Goal: Transaction & Acquisition: Purchase product/service

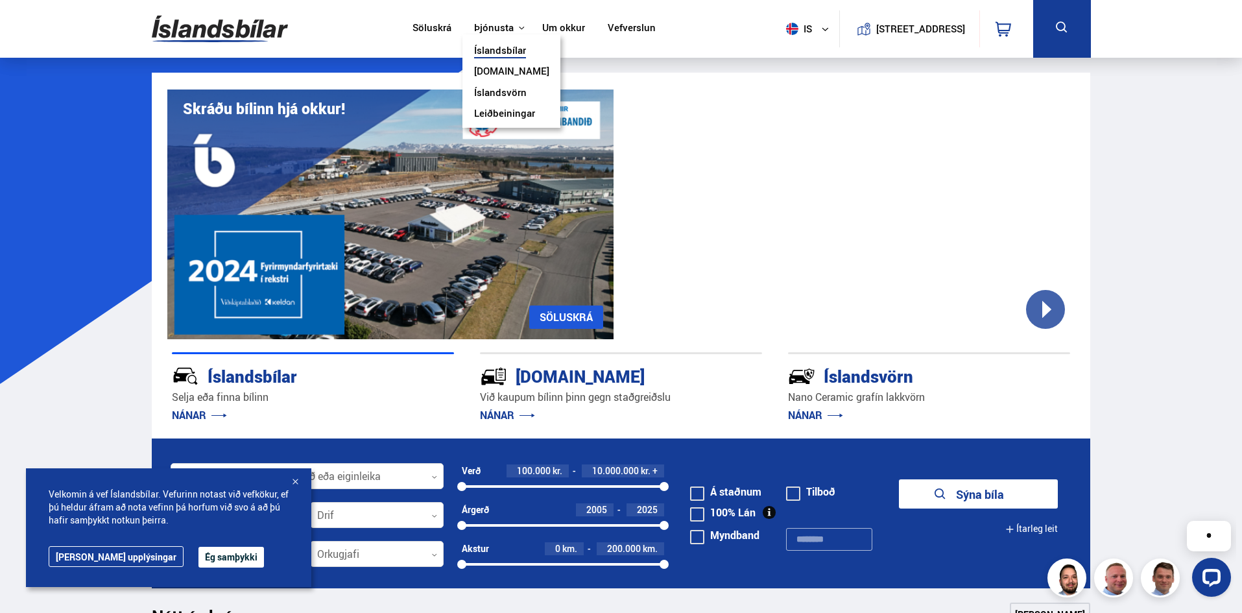
click at [490, 93] on link "Íslandsvörn" at bounding box center [500, 94] width 53 height 14
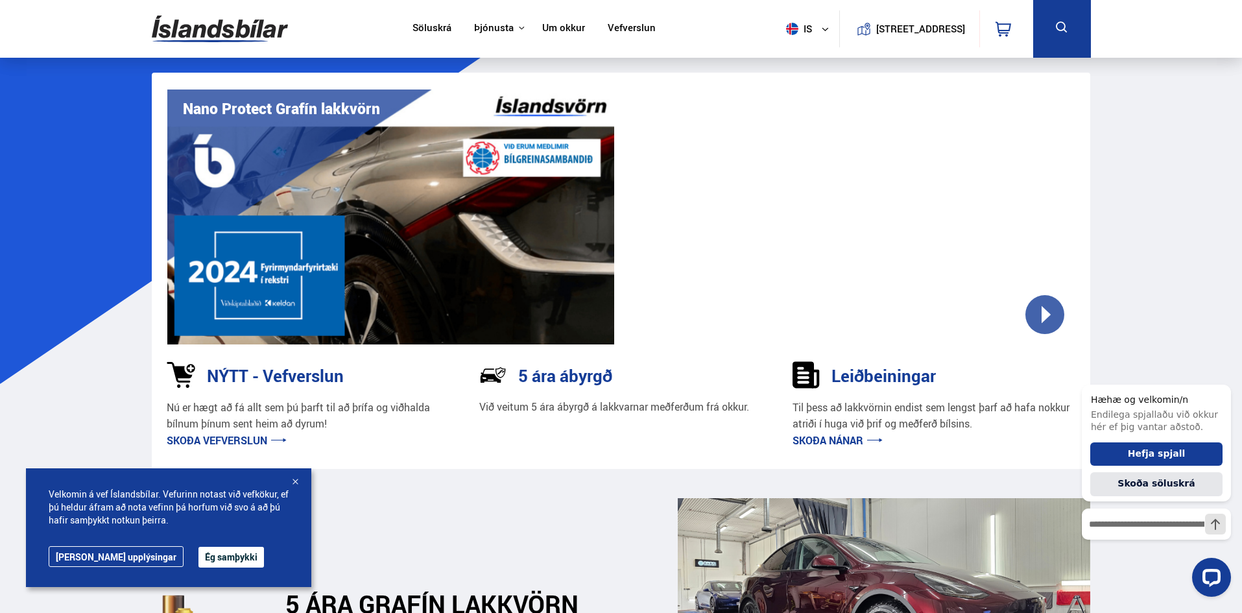
click at [835, 442] on link "Skoða nánar" at bounding box center [838, 440] width 90 height 14
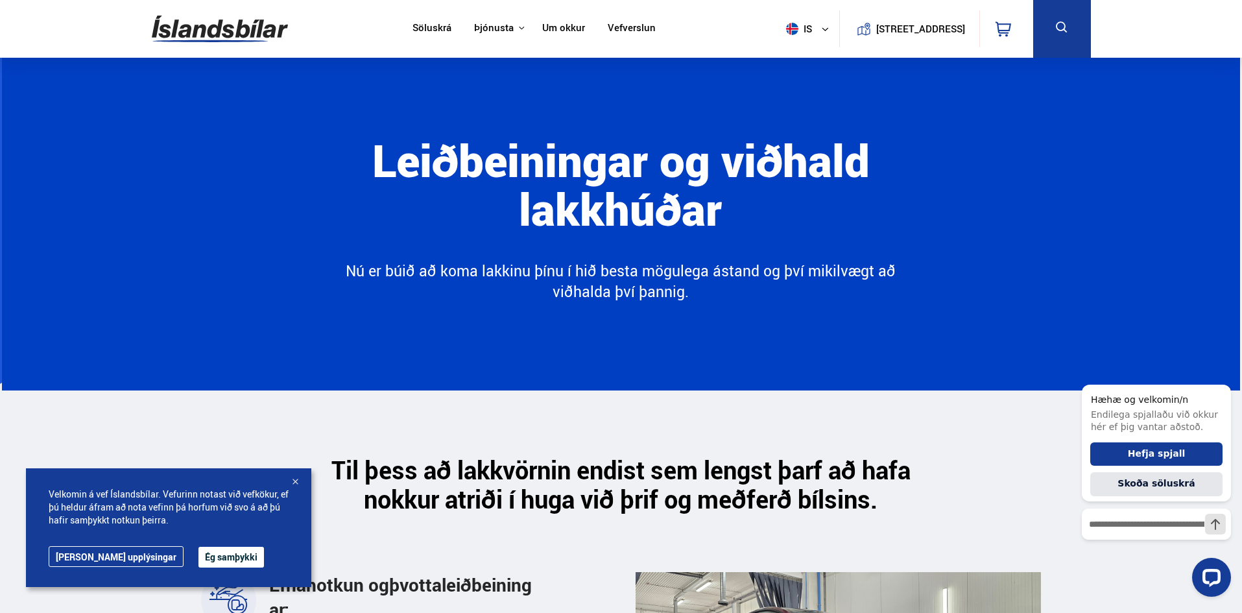
click at [198, 560] on button "Ég samþykki" at bounding box center [231, 557] width 66 height 21
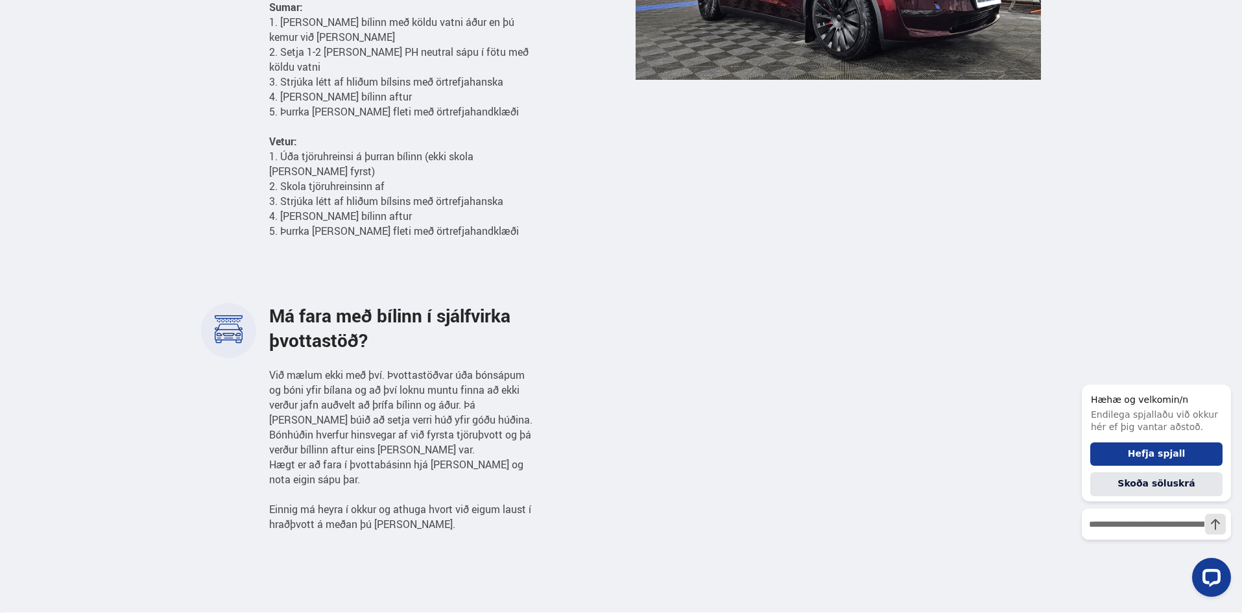
scroll to position [713, 0]
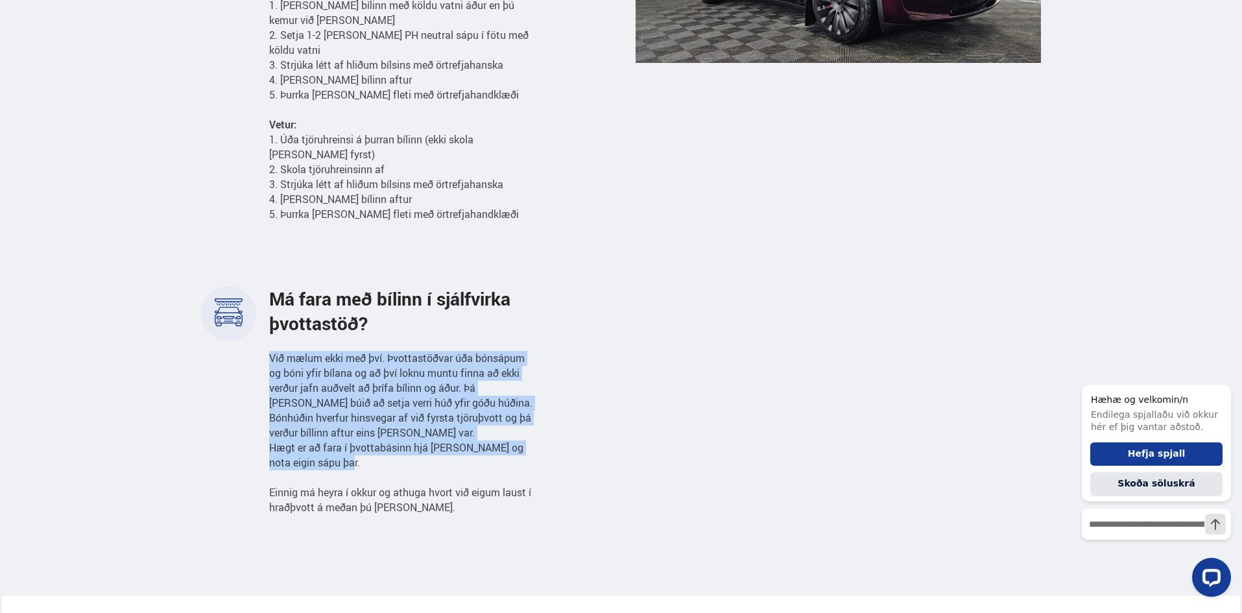
drag, startPoint x: 272, startPoint y: 348, endPoint x: 521, endPoint y: 426, distance: 261.7
click at [528, 445] on p "Við mælum ekki með því. Þvottastöðvar úða bónsápum og bóni yfir bílana og að þv…" at bounding box center [403, 433] width 268 height 164
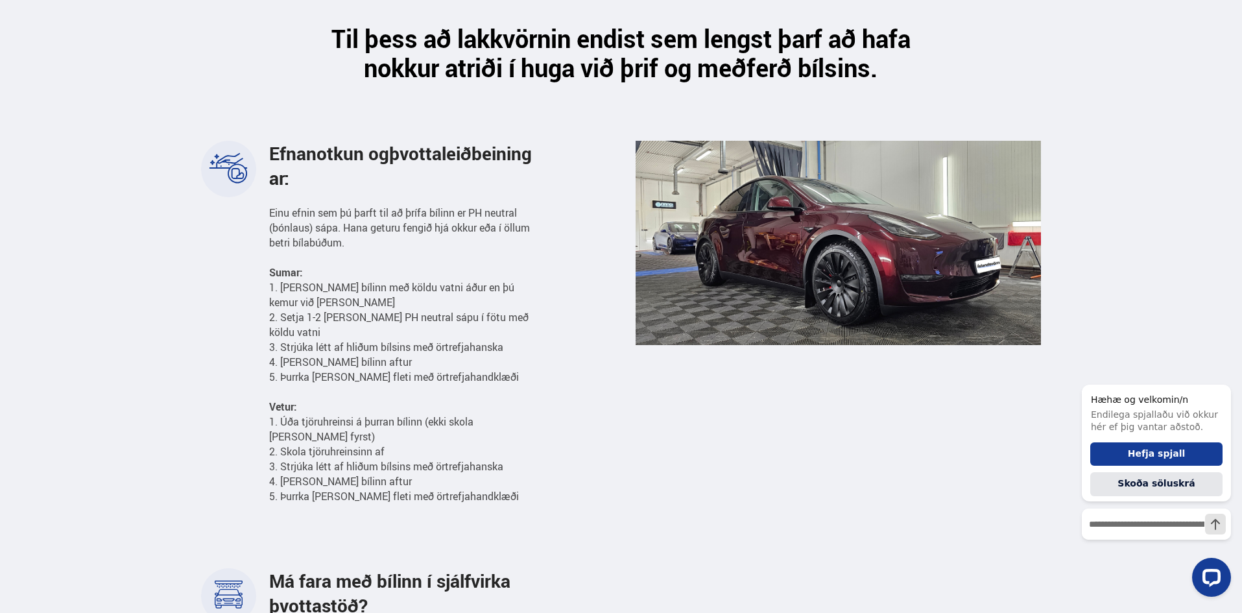
scroll to position [454, 0]
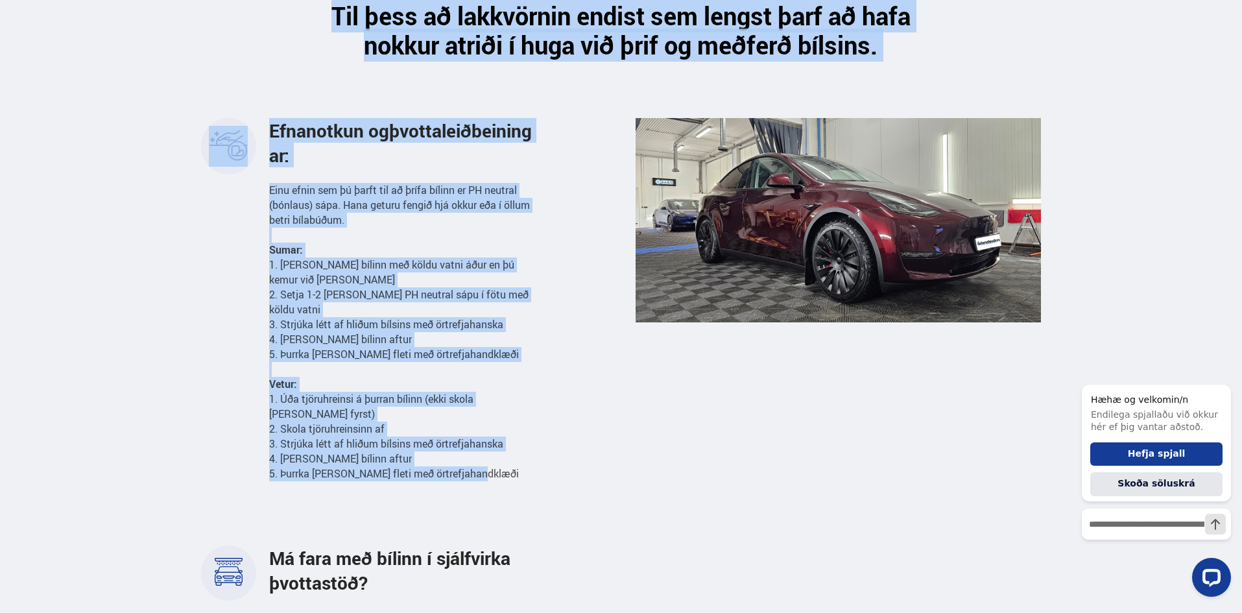
drag, startPoint x: 322, startPoint y: 15, endPoint x: 481, endPoint y: 458, distance: 470.8
click at [481, 458] on div "Til þess að lakkvörnin endist sem lengst þarf að hafa nokkur atriði í huga við …" at bounding box center [621, 363] width 960 height 854
click at [521, 145] on div "Efnanotkun og þvottaleiðbeiningar:" at bounding box center [403, 142] width 268 height 49
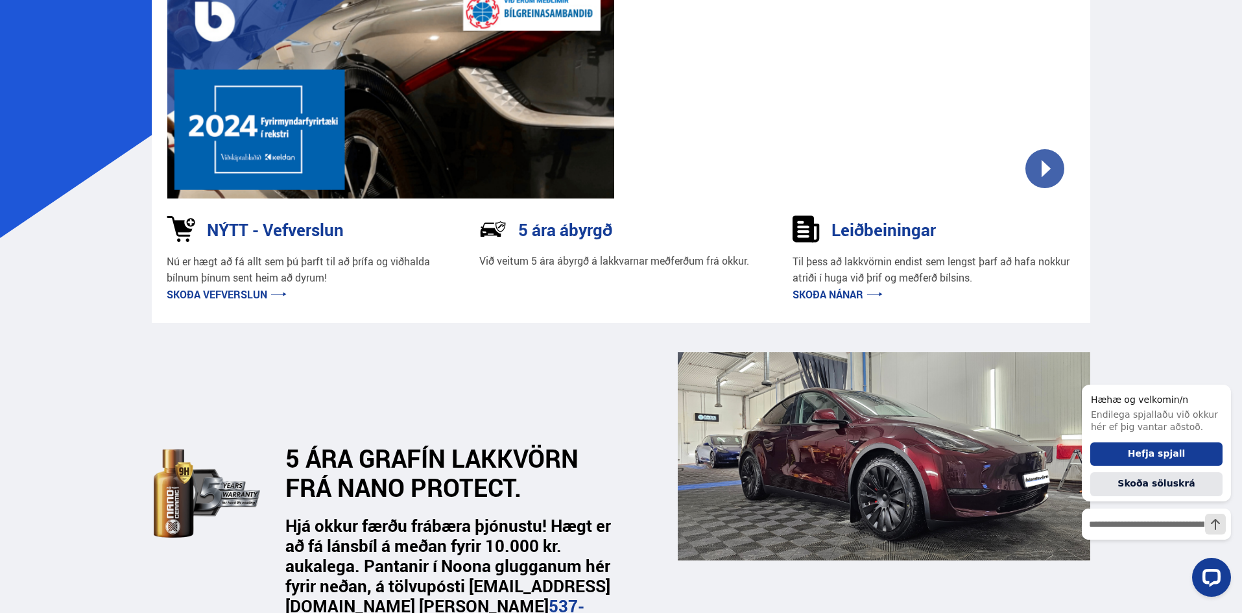
scroll to position [103, 0]
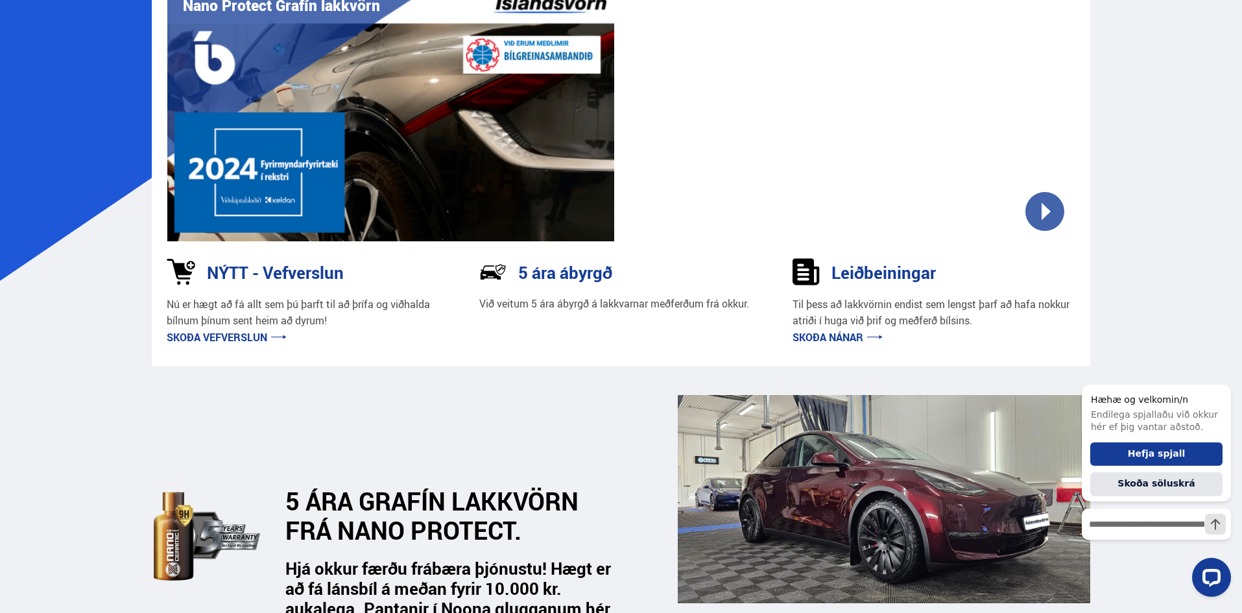
click at [824, 335] on link "Skoða nánar" at bounding box center [838, 337] width 90 height 14
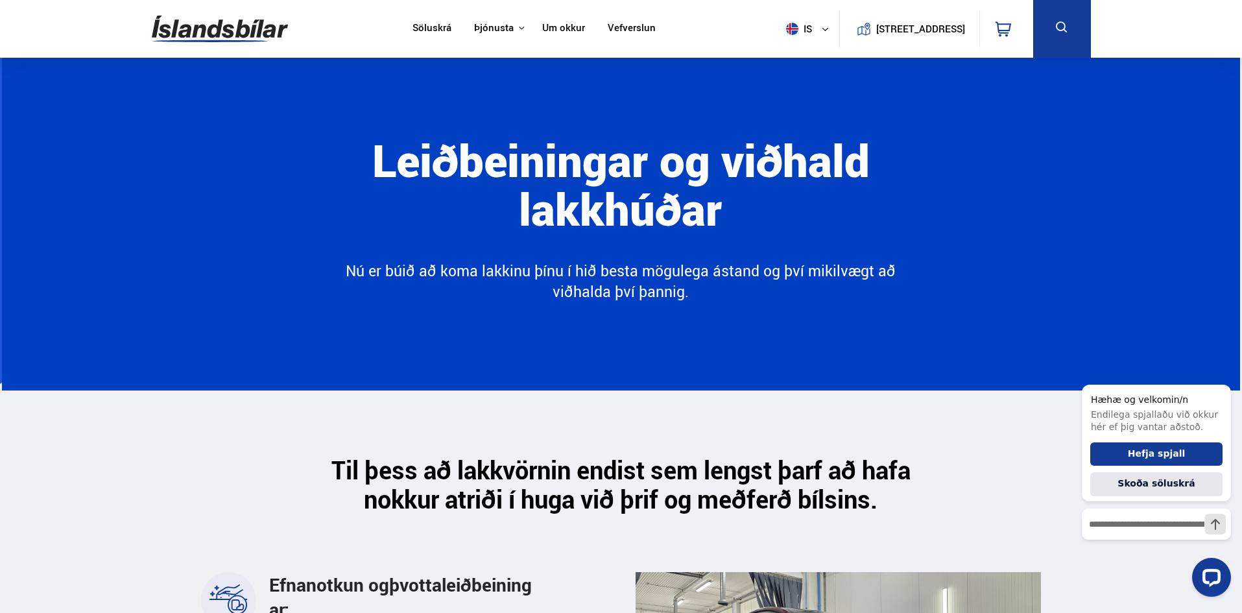
click at [613, 28] on link "Vefverslun" at bounding box center [632, 29] width 48 height 14
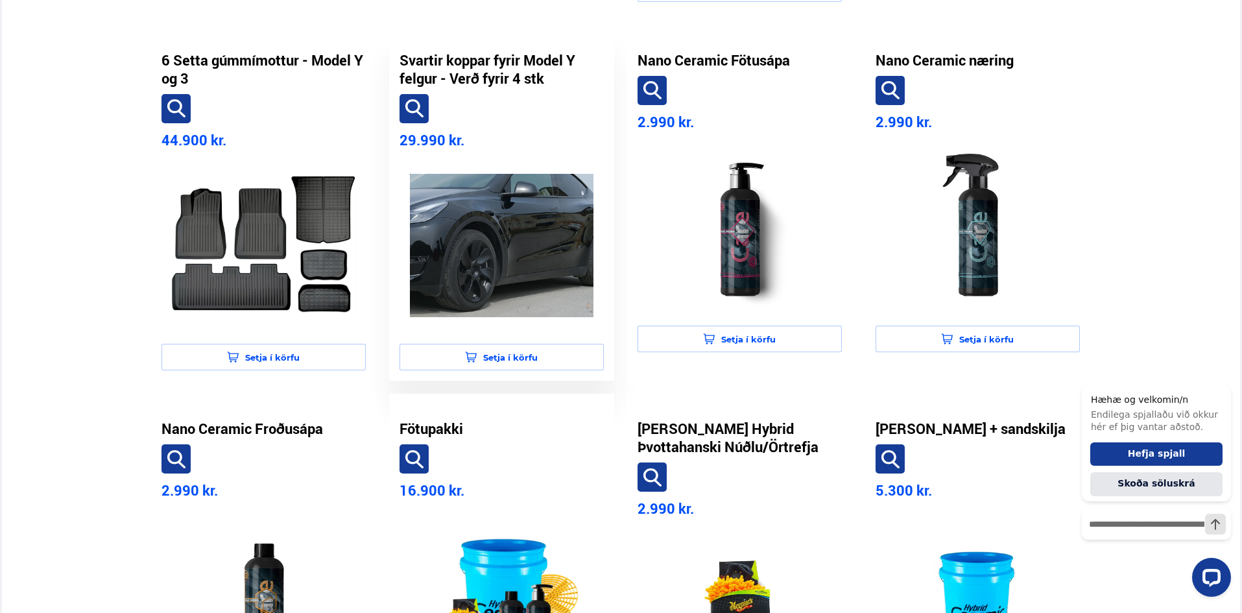
scroll to position [713, 0]
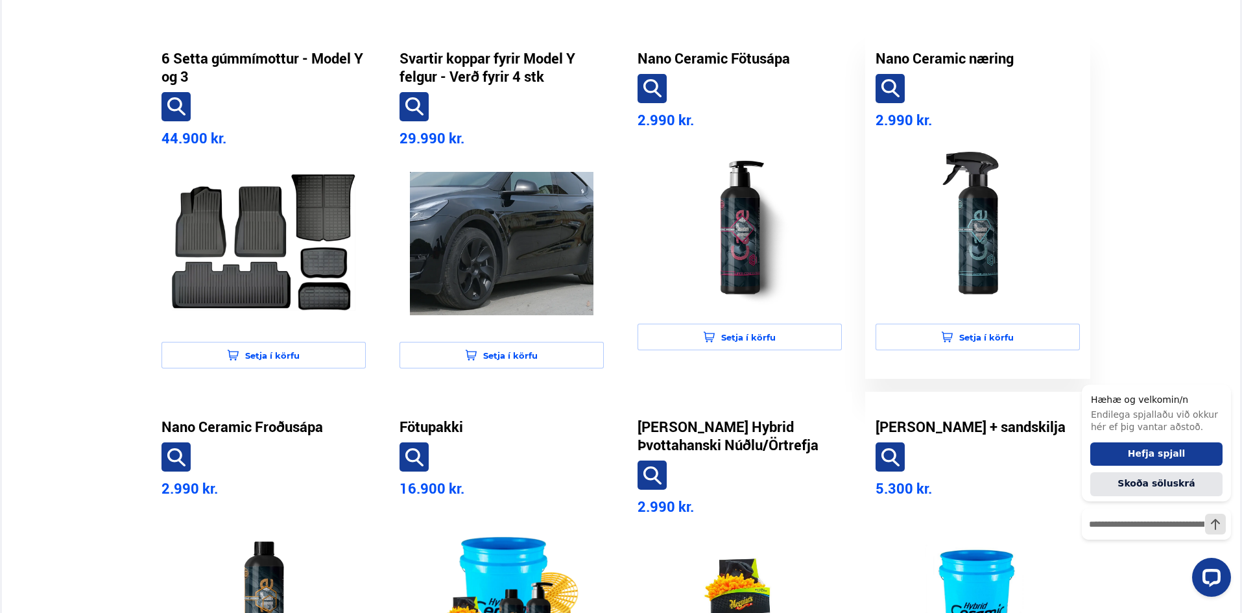
click at [985, 221] on img at bounding box center [978, 225] width 184 height 163
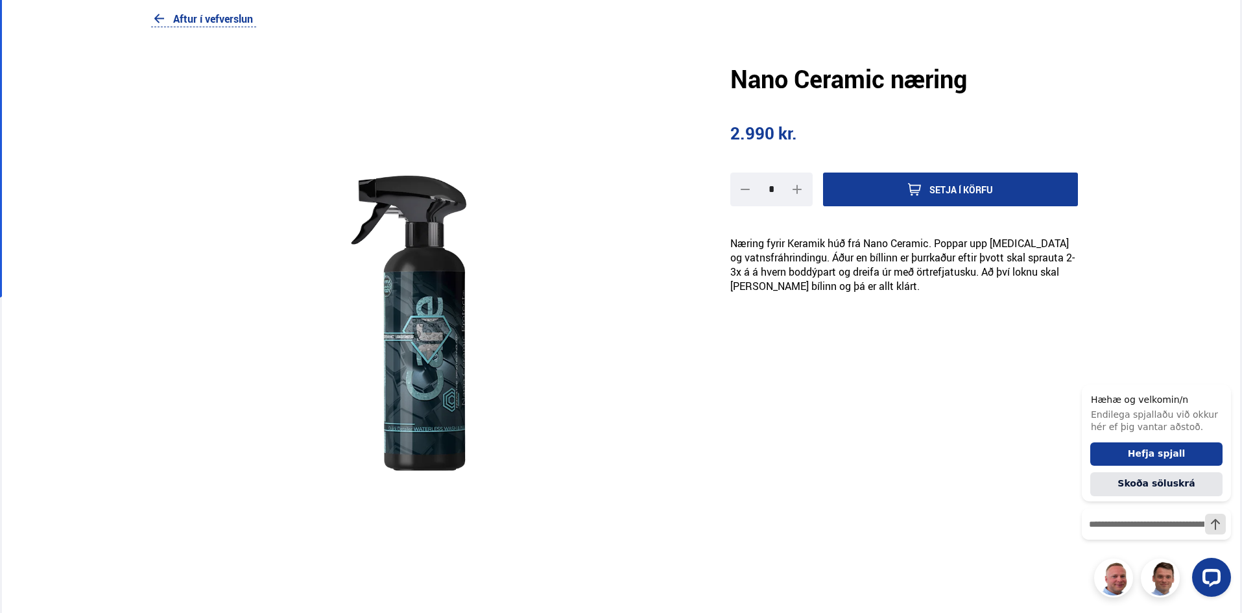
scroll to position [65, 0]
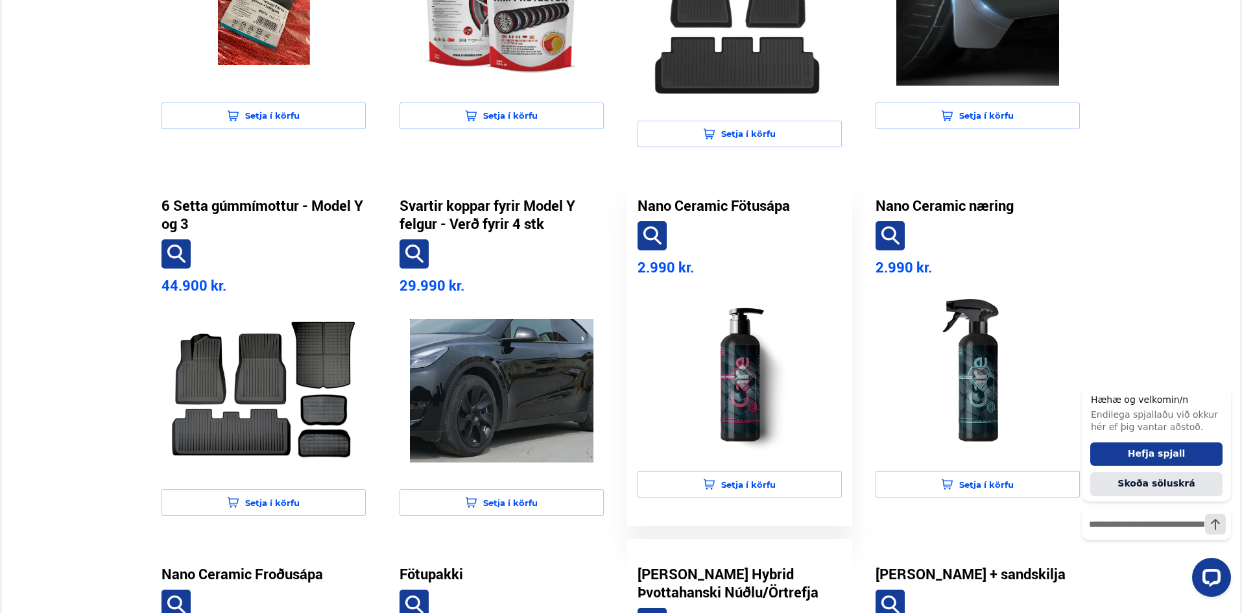
scroll to position [589, 0]
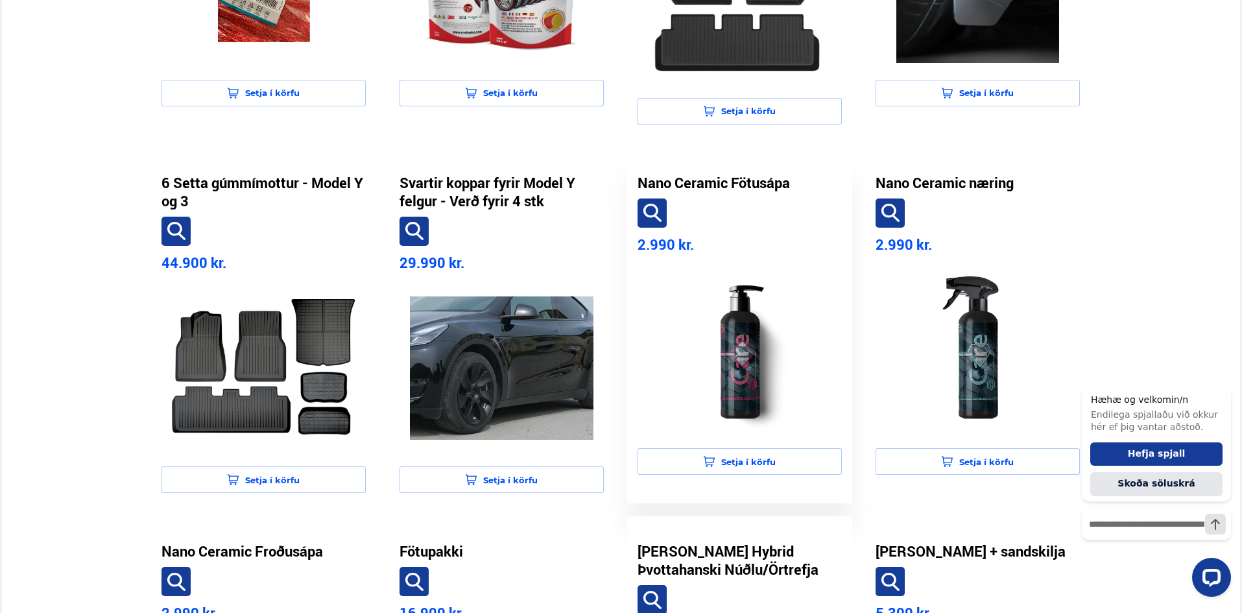
click at [693, 339] on img at bounding box center [740, 350] width 184 height 163
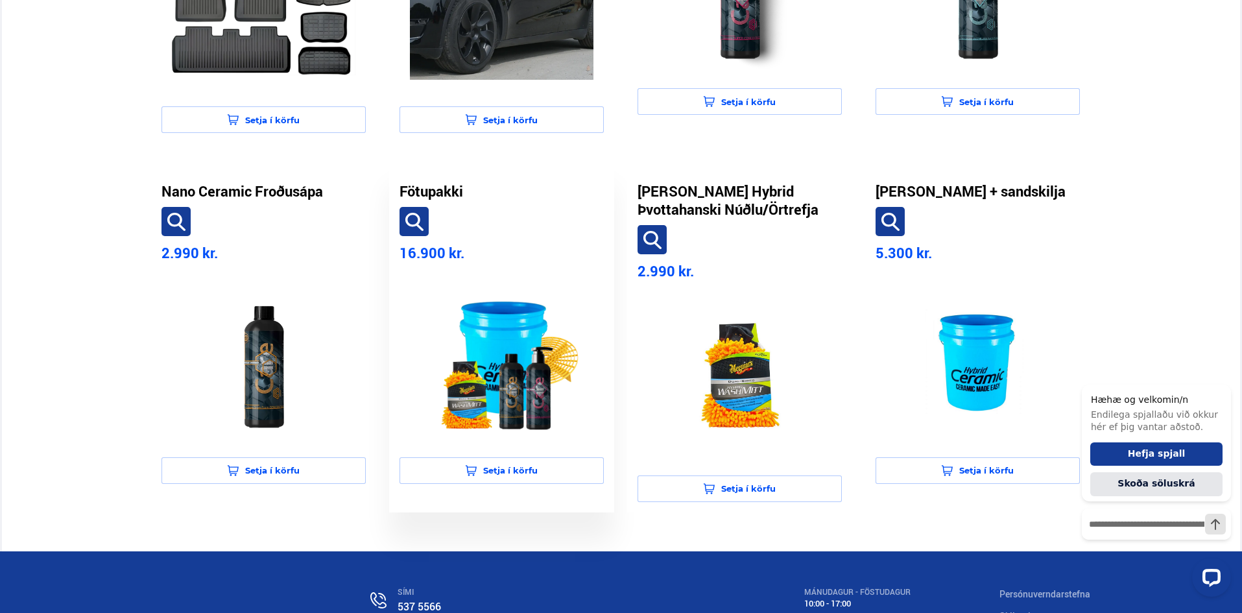
scroll to position [978, 0]
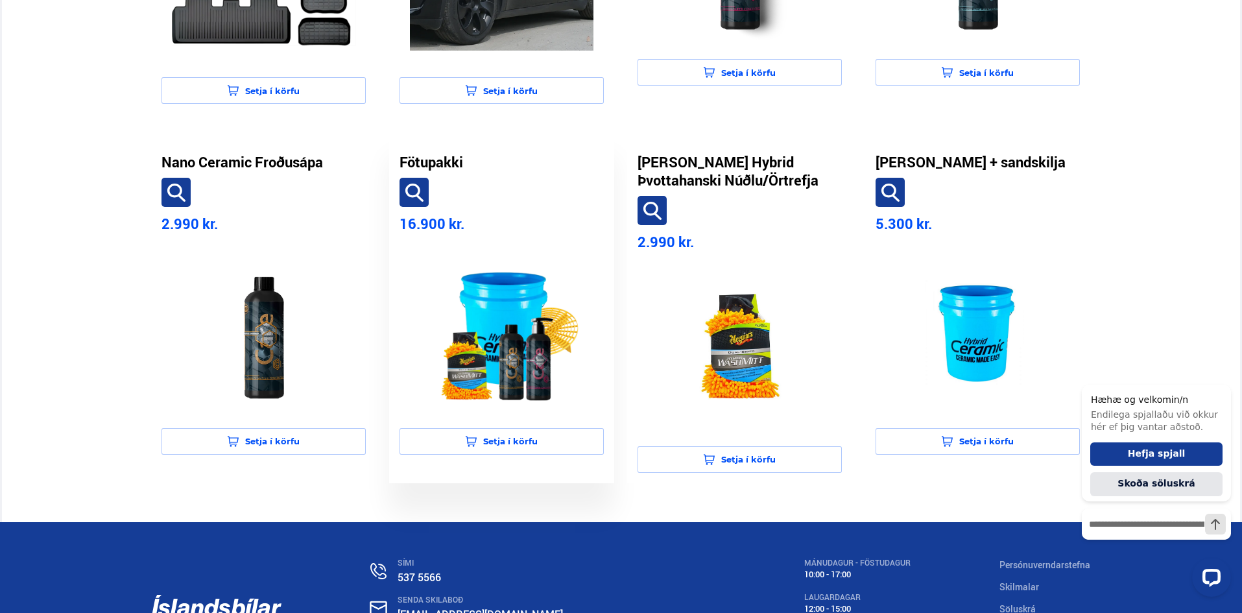
click at [520, 338] on img at bounding box center [502, 329] width 184 height 163
